Goal: Find specific page/section: Find specific page/section

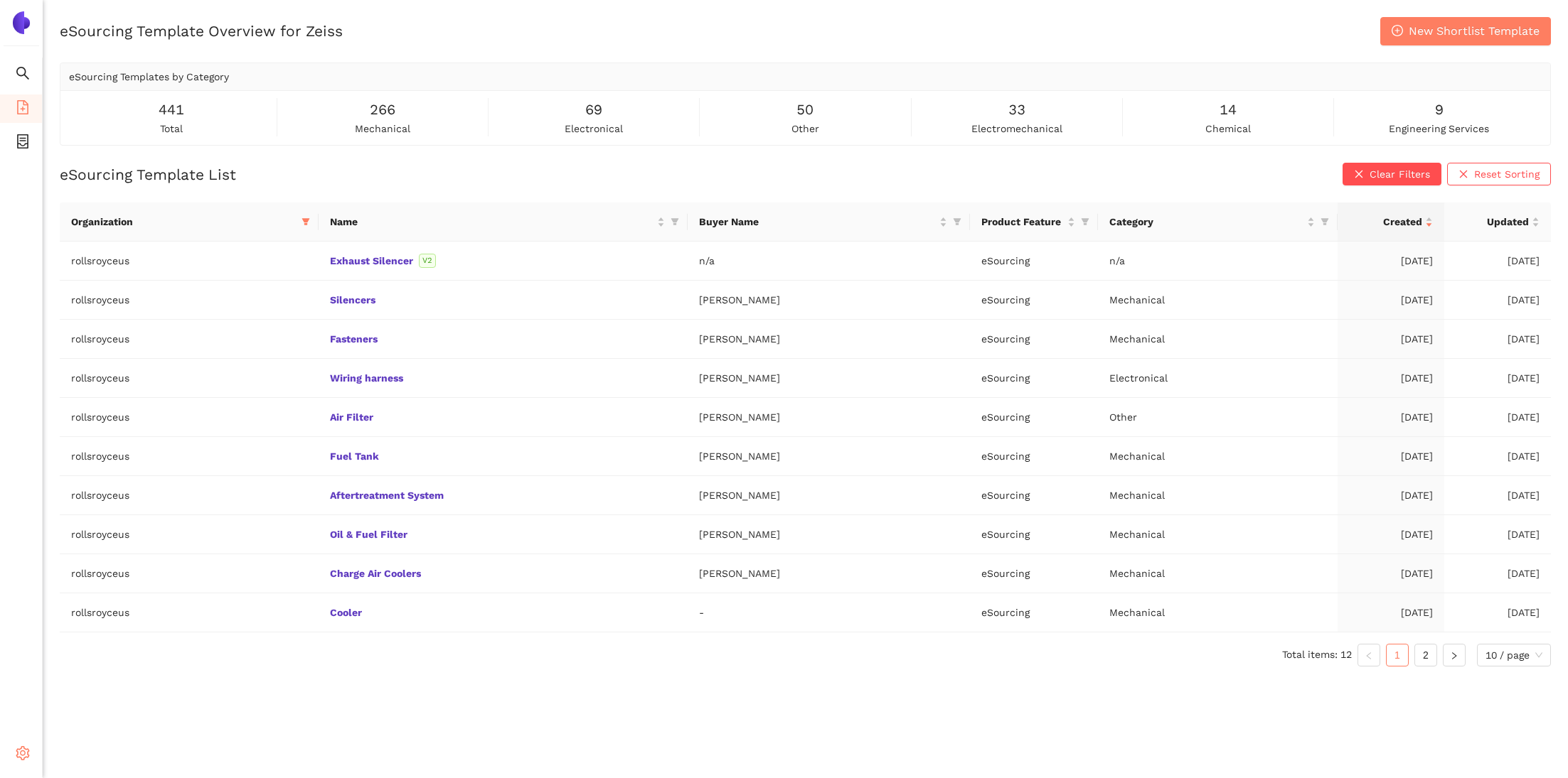
click at [11, 749] on div "Settings" at bounding box center [21, 755] width 43 height 29
click at [110, 657] on span "Internal Area" at bounding box center [103, 651] width 63 height 11
